Goal: Check status: Check status

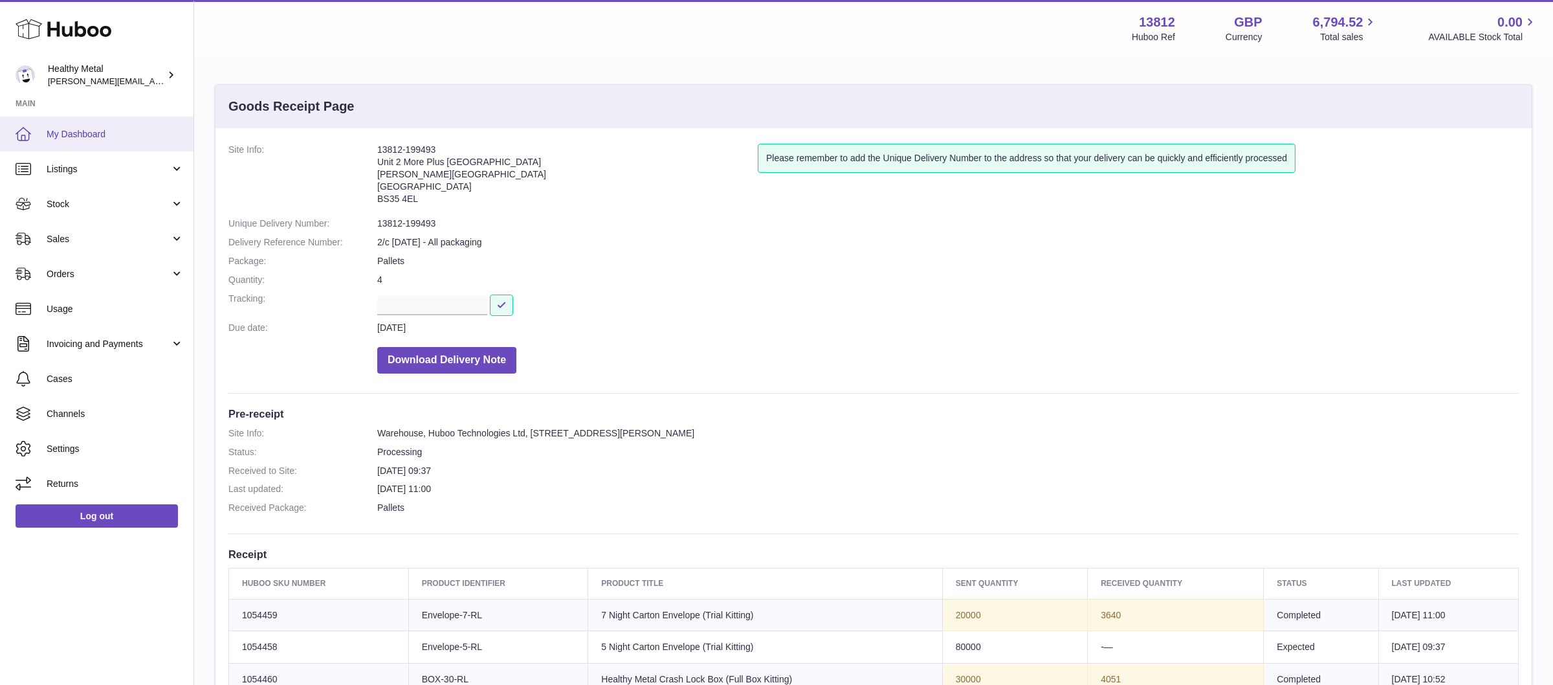
click at [116, 123] on link "My Dashboard" at bounding box center [96, 133] width 193 height 35
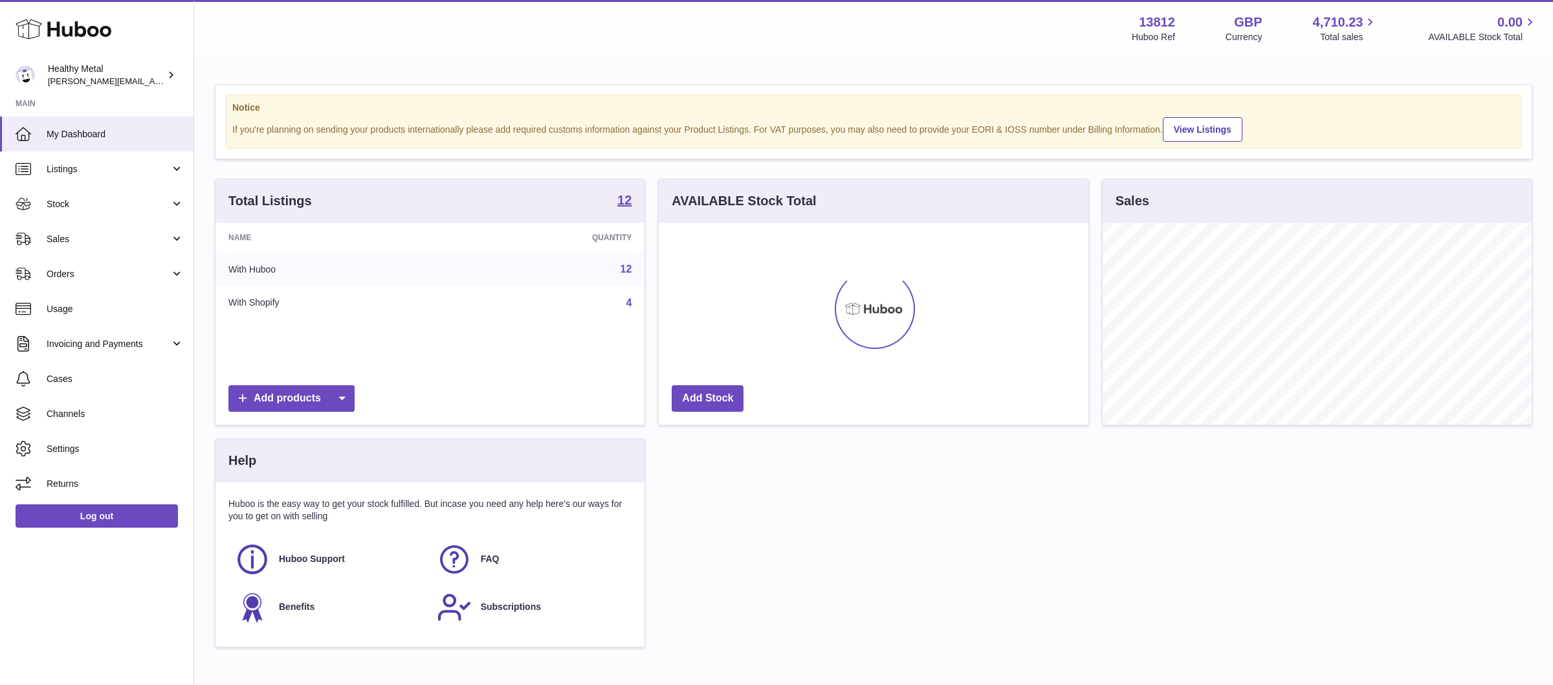
scroll to position [201, 429]
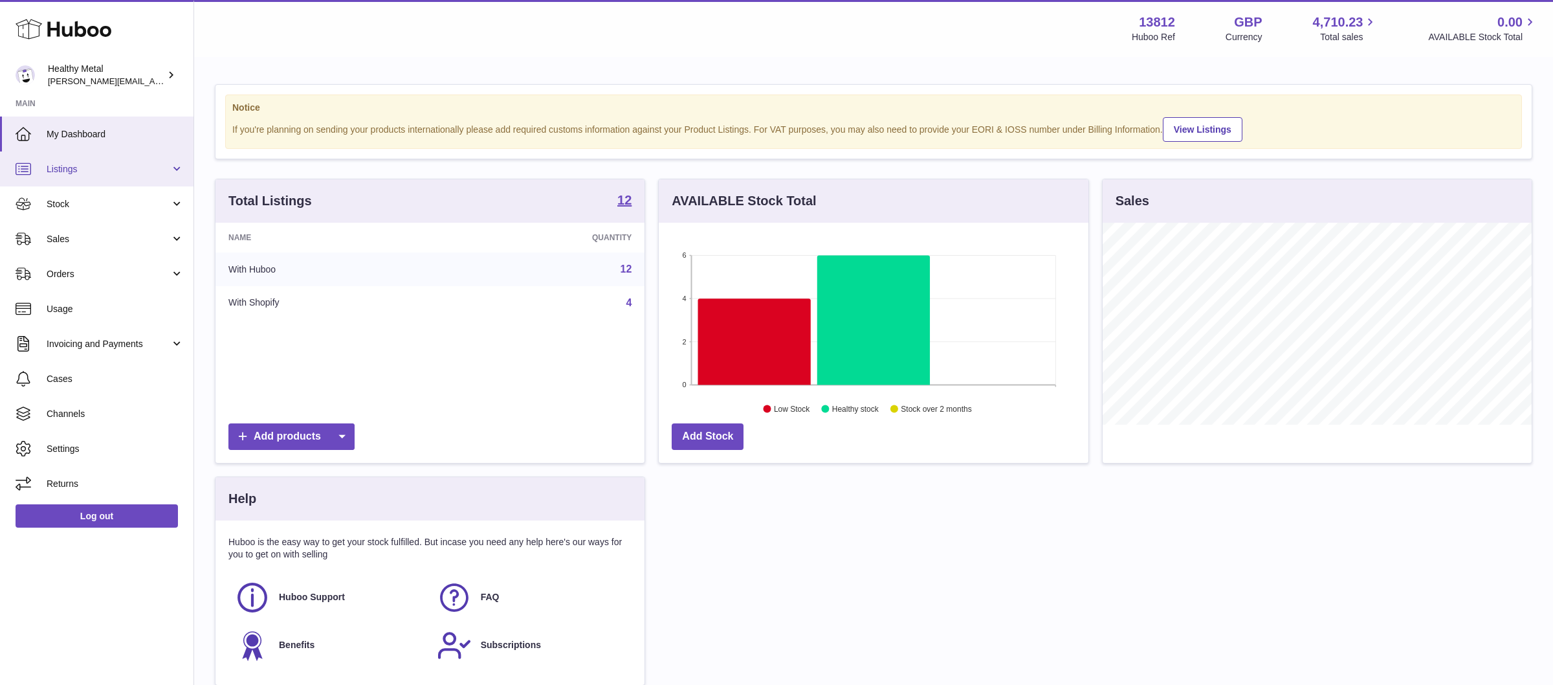
click at [109, 179] on link "Listings" at bounding box center [96, 168] width 193 height 35
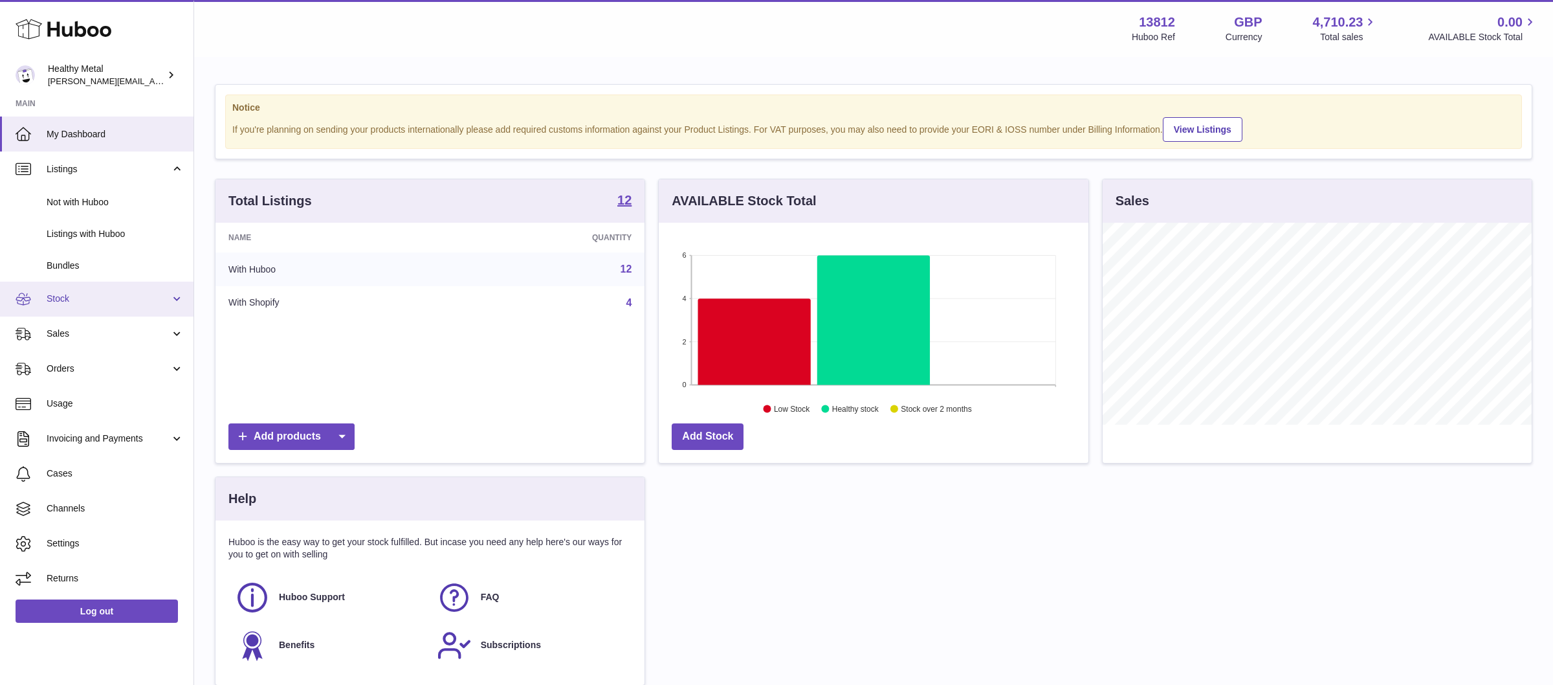
click at [82, 293] on span "Stock" at bounding box center [109, 299] width 124 height 12
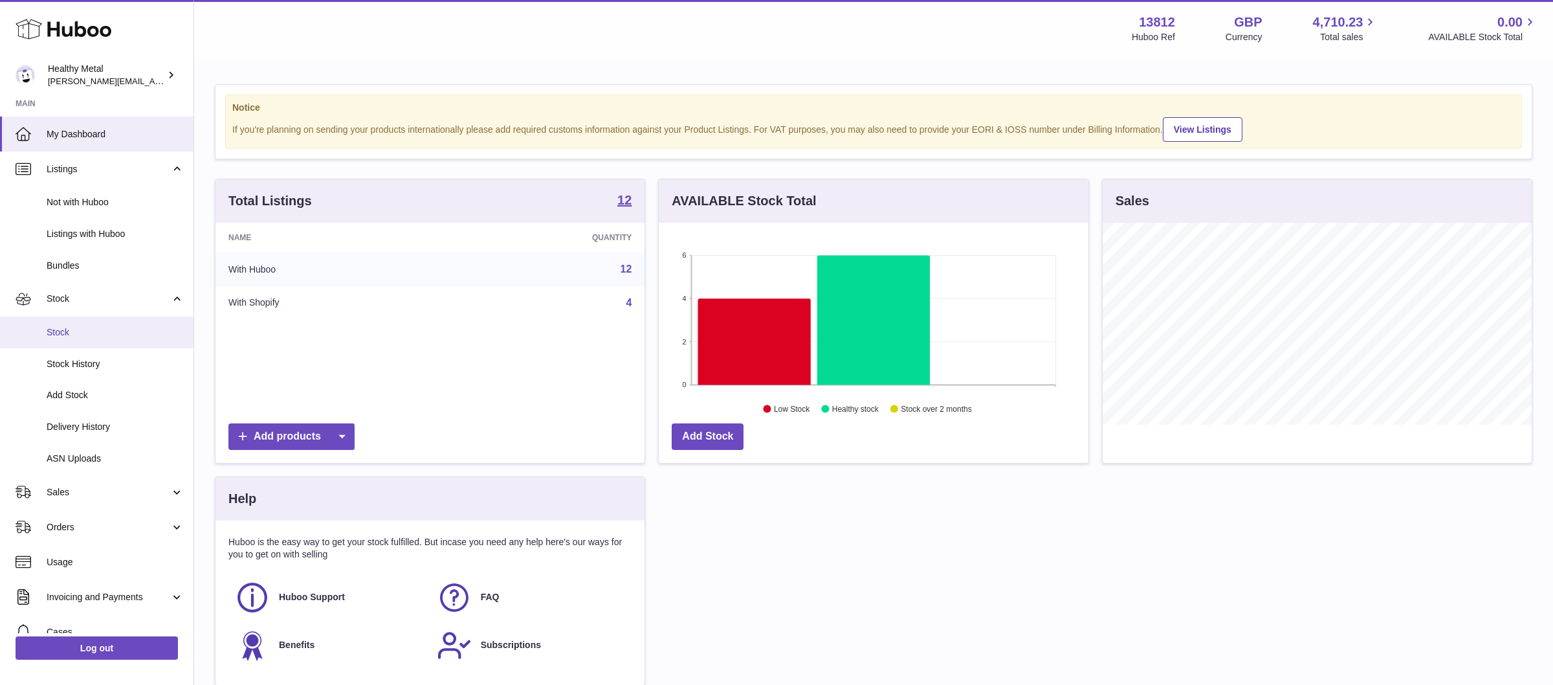
click at [74, 329] on span "Stock" at bounding box center [115, 332] width 137 height 12
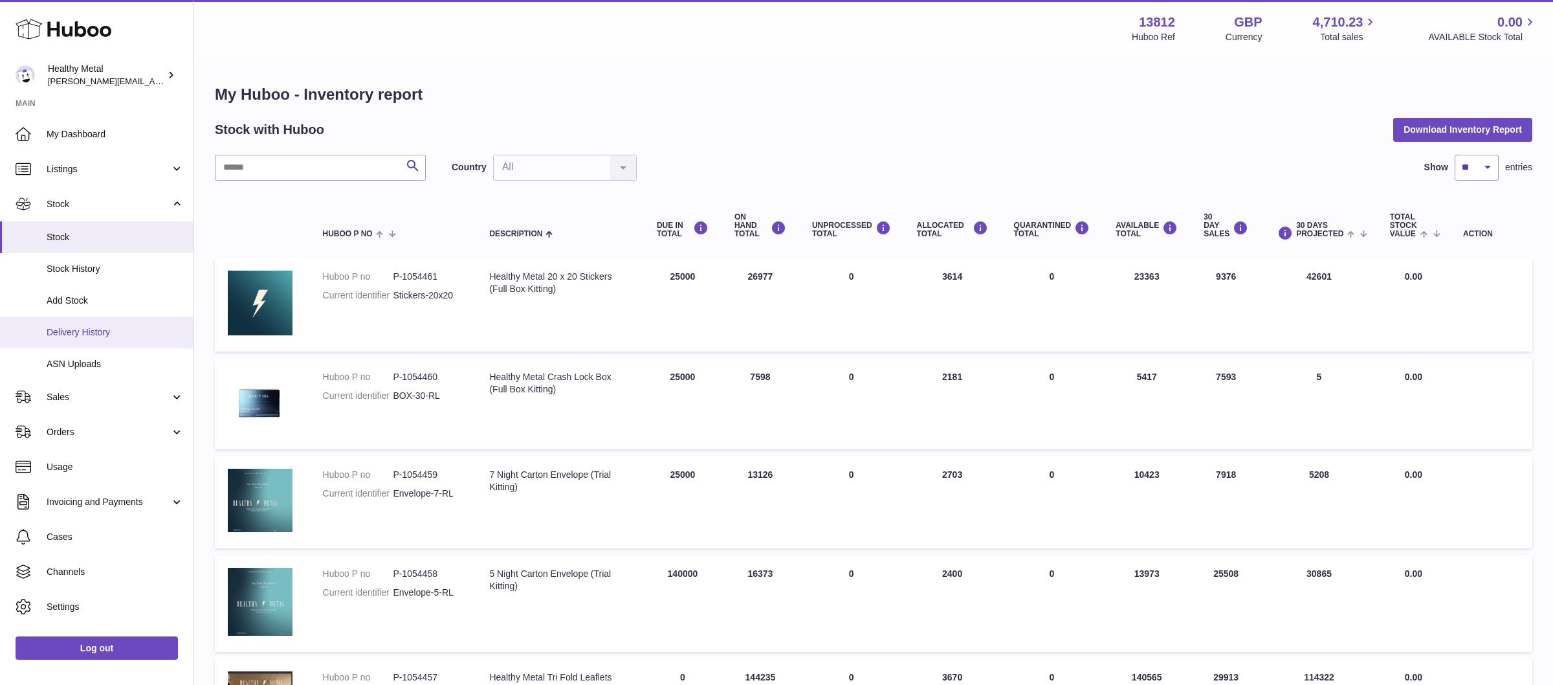
click at [108, 332] on span "Delivery History" at bounding box center [115, 332] width 137 height 12
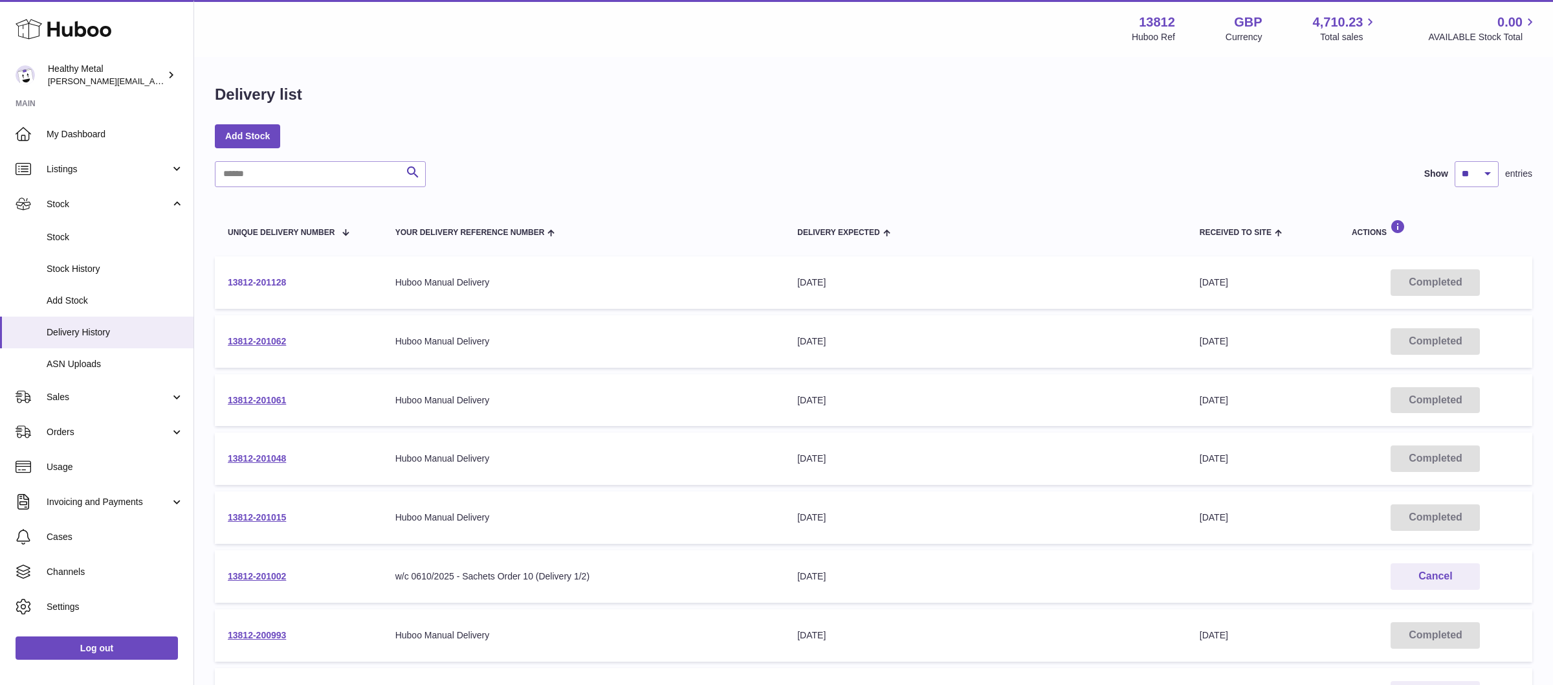
click at [262, 287] on link "13812-201128" at bounding box center [257, 282] width 58 height 10
click at [91, 131] on span "My Dashboard" at bounding box center [115, 134] width 137 height 12
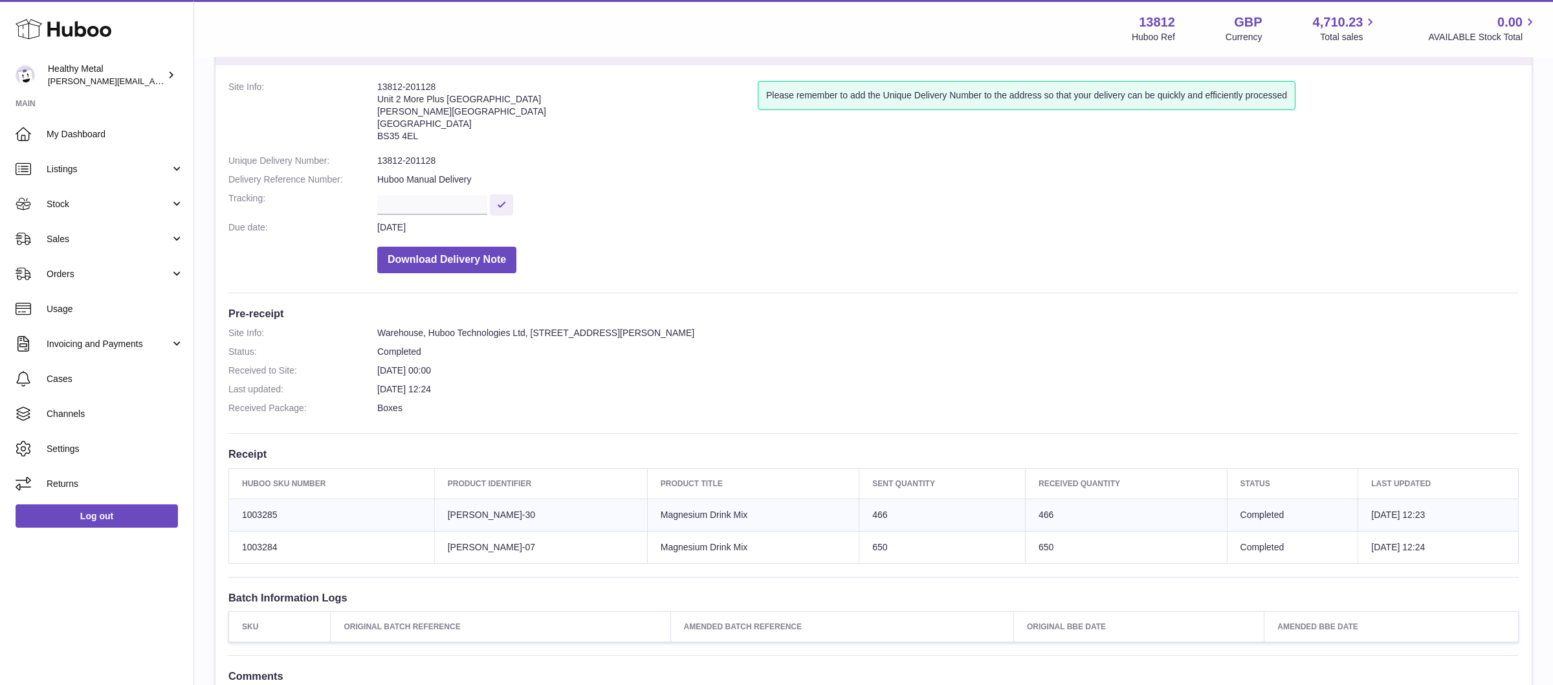
scroll to position [65, 0]
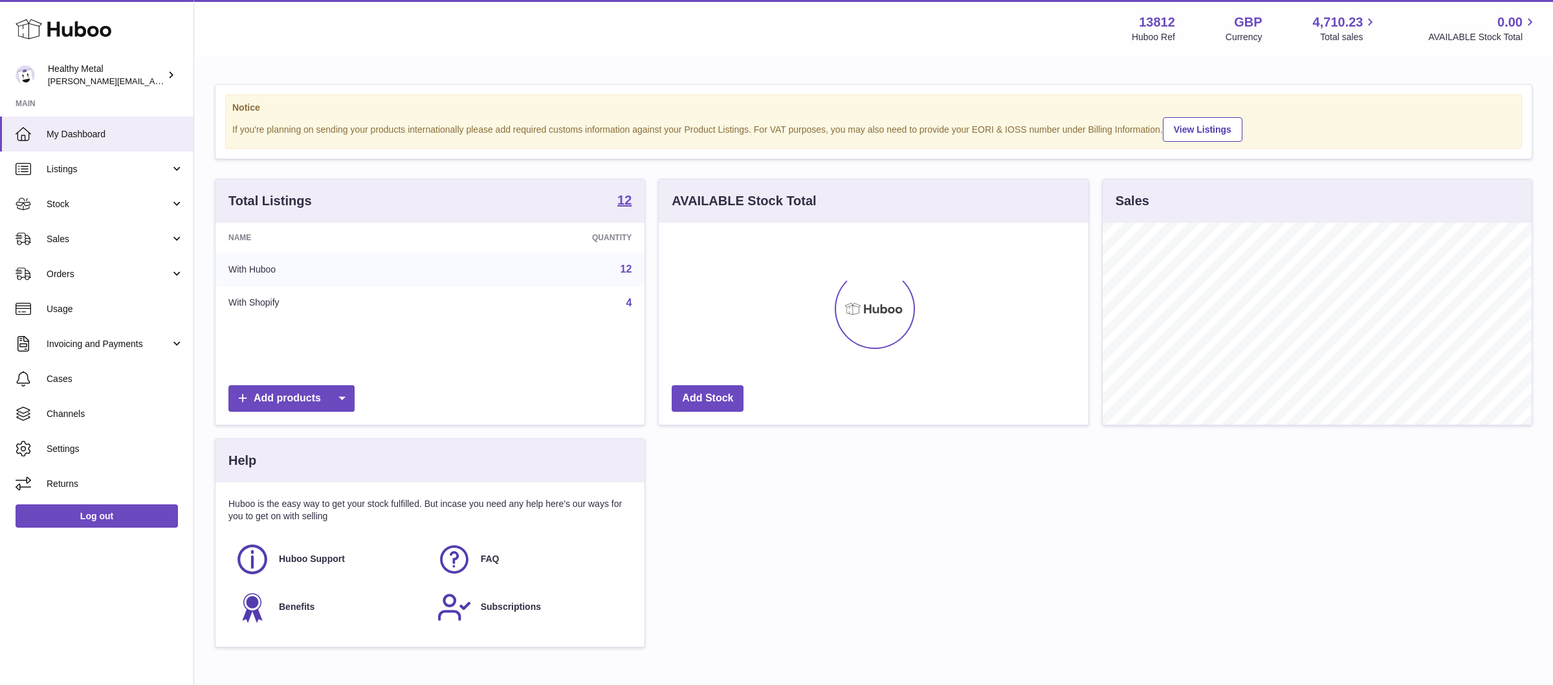
scroll to position [201, 429]
